Goal: Entertainment & Leisure: Consume media (video, audio)

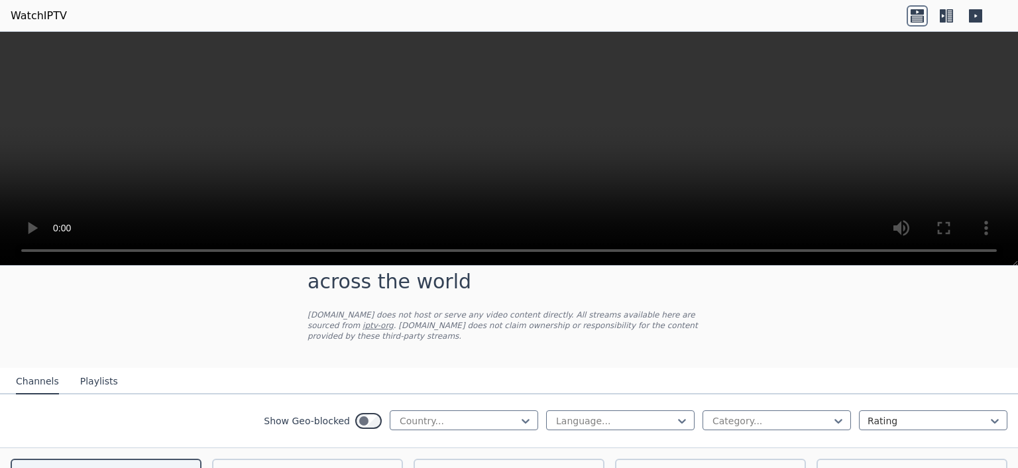
scroll to position [66, 0]
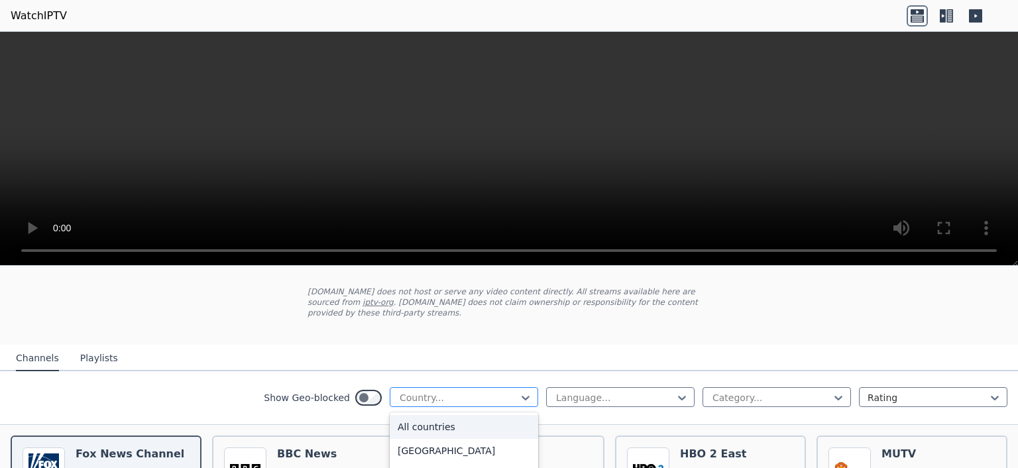
click at [472, 391] on div at bounding box center [458, 397] width 121 height 13
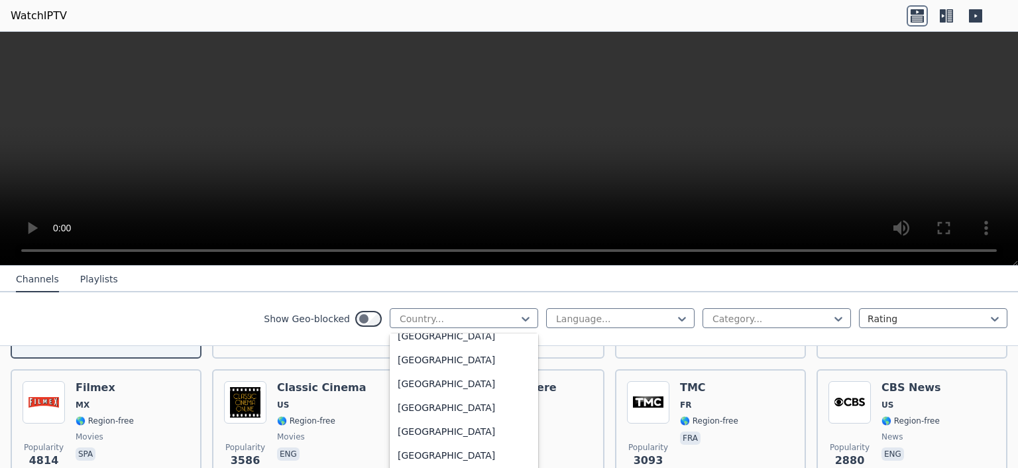
scroll to position [862, 0]
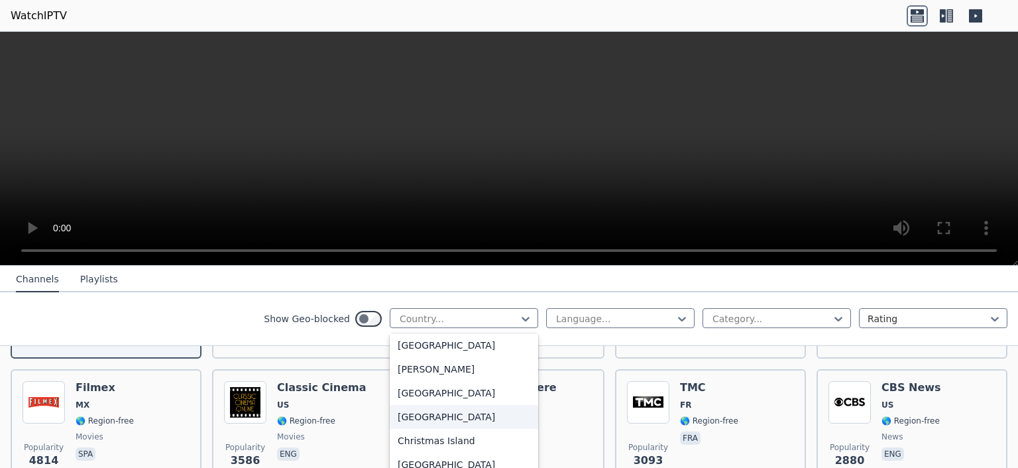
click at [456, 414] on div "[GEOGRAPHIC_DATA]" at bounding box center [464, 417] width 148 height 24
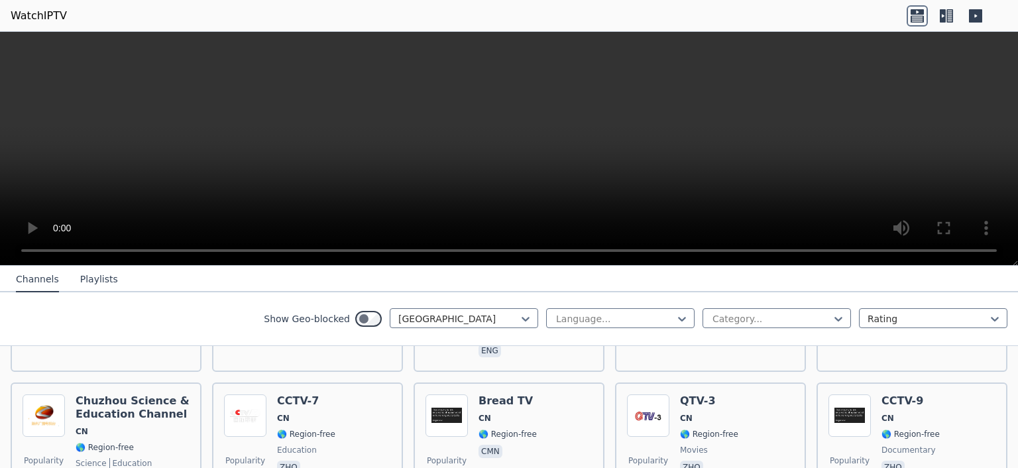
click at [196, 314] on div "Show Geo-blocked option [GEOGRAPHIC_DATA], selected. China Language... Category…" at bounding box center [509, 319] width 1018 height 54
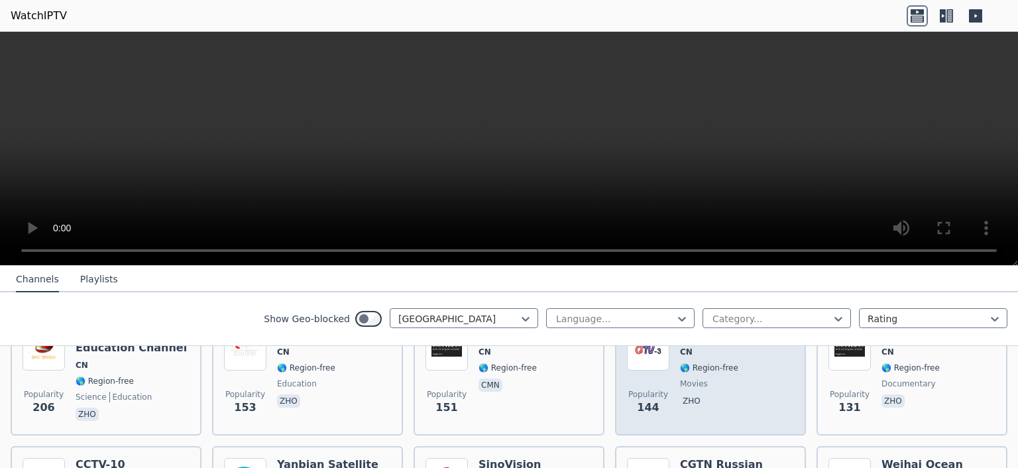
scroll to position [398, 0]
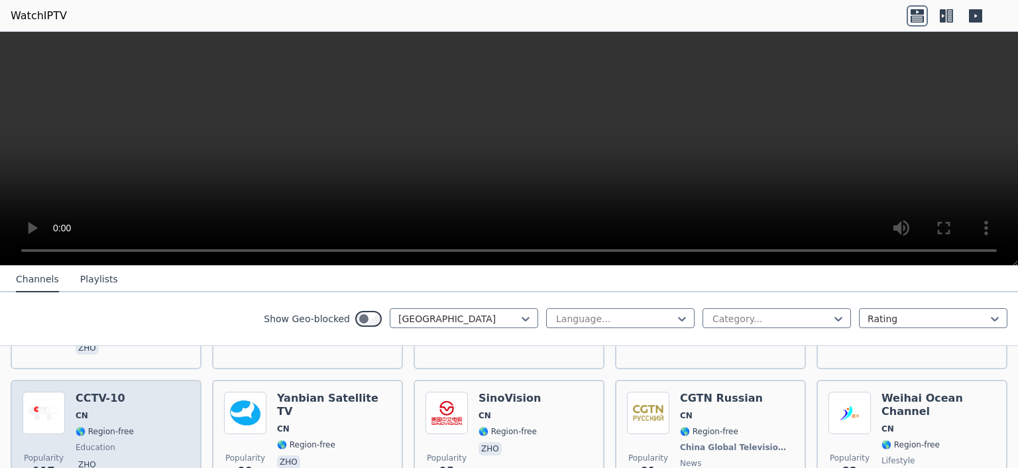
click at [103, 392] on h6 "CCTV-10" at bounding box center [105, 398] width 58 height 13
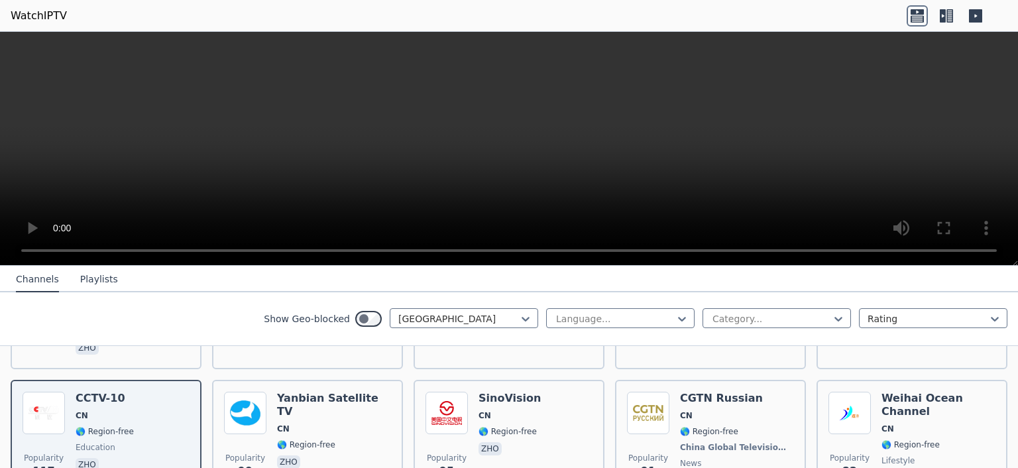
click at [205, 287] on nav "Channels Playlists" at bounding box center [509, 279] width 1018 height 27
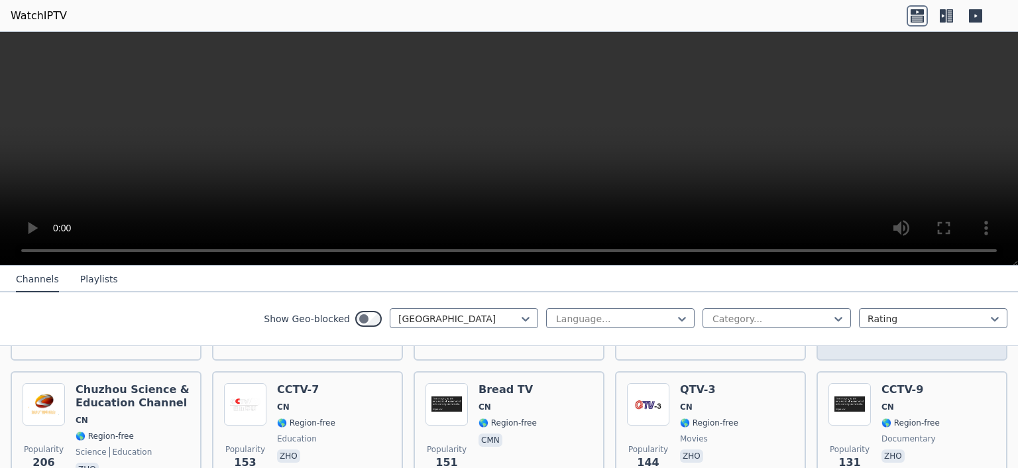
scroll to position [199, 0]
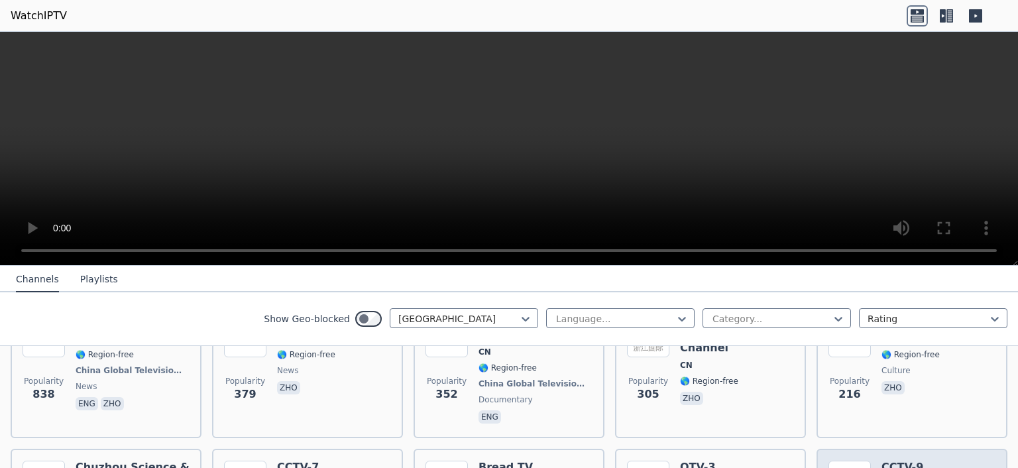
click at [80, 278] on button "Playlists" at bounding box center [99, 279] width 38 height 25
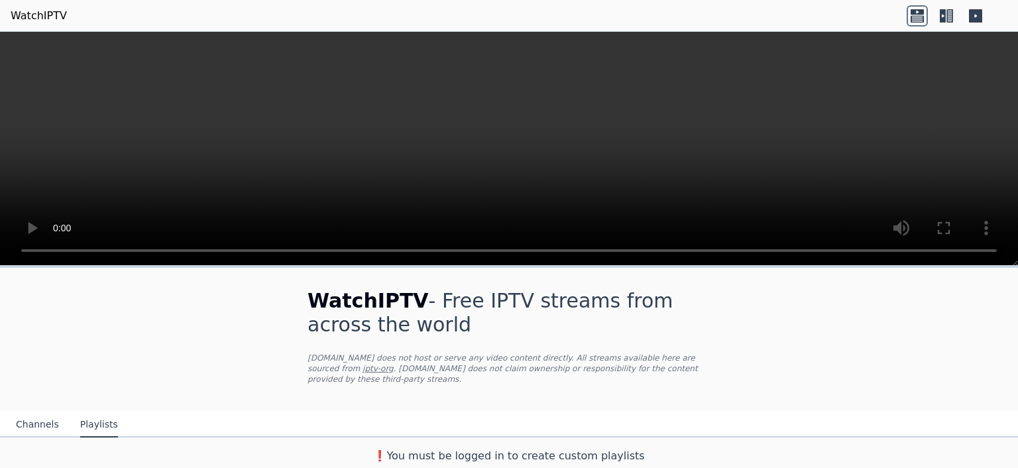
click at [21, 418] on button "Channels" at bounding box center [37, 424] width 43 height 25
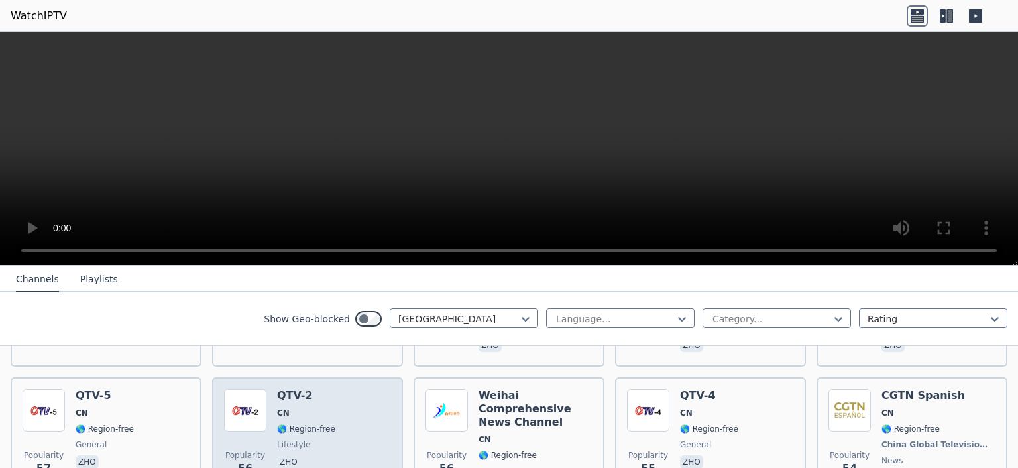
scroll to position [854, 0]
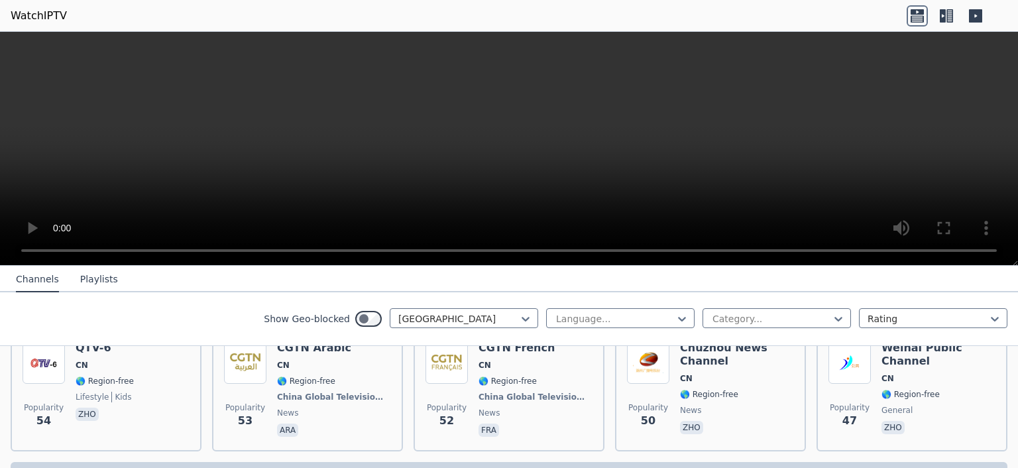
click at [941, 13] on icon at bounding box center [943, 15] width 6 height 13
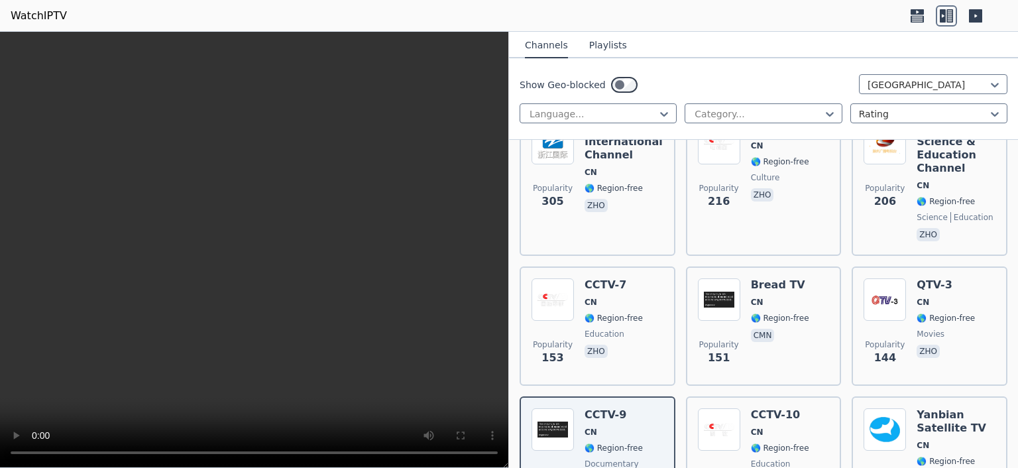
scroll to position [443, 0]
